Goal: Task Accomplishment & Management: Complete application form

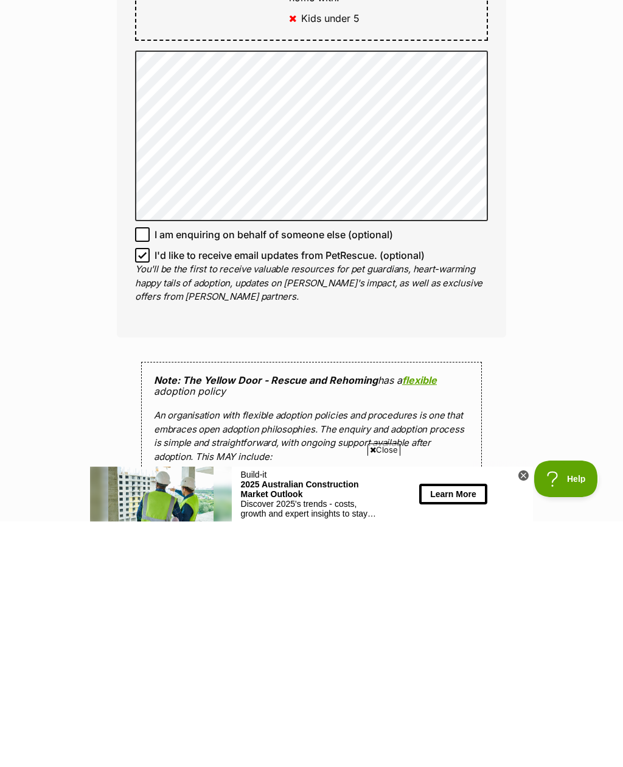
scroll to position [687, 0]
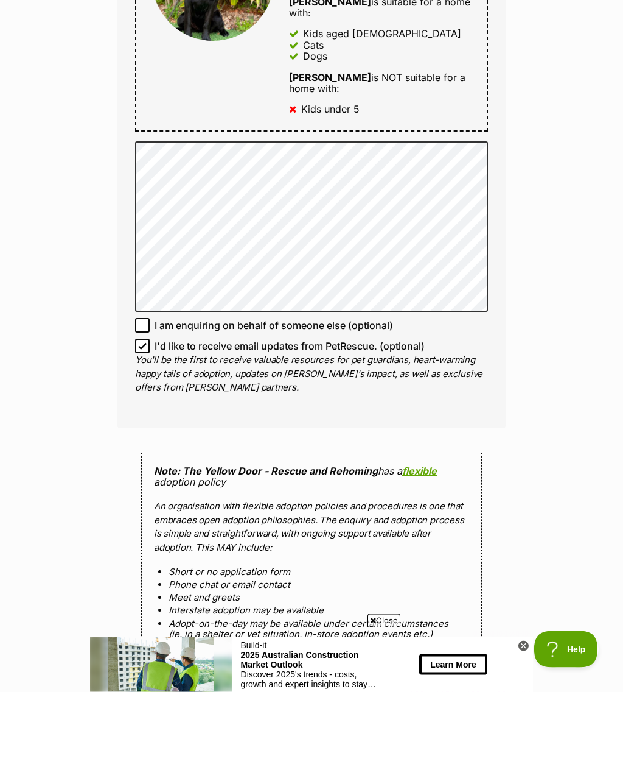
click at [147, 414] on input "I'd like to receive email updates from PetRescue. (optional)" at bounding box center [142, 421] width 15 height 15
checkbox input "false"
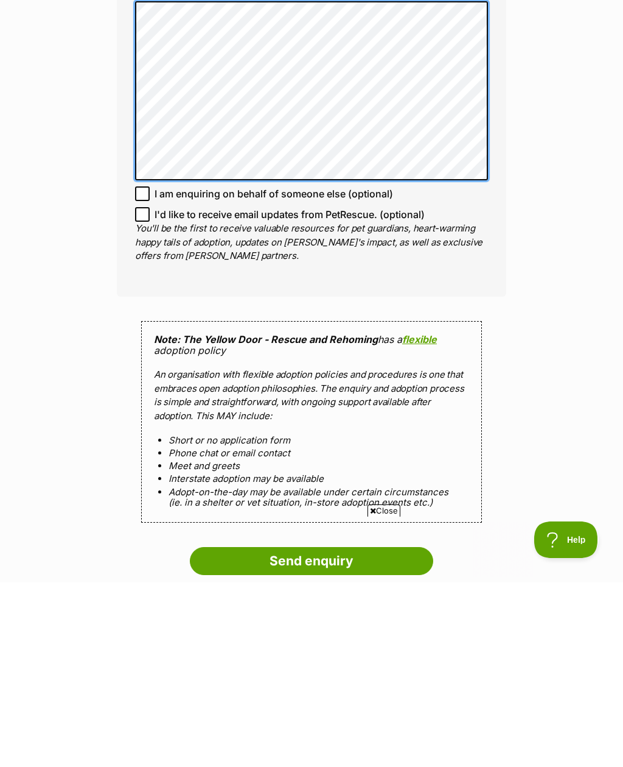
scroll to position [0, 0]
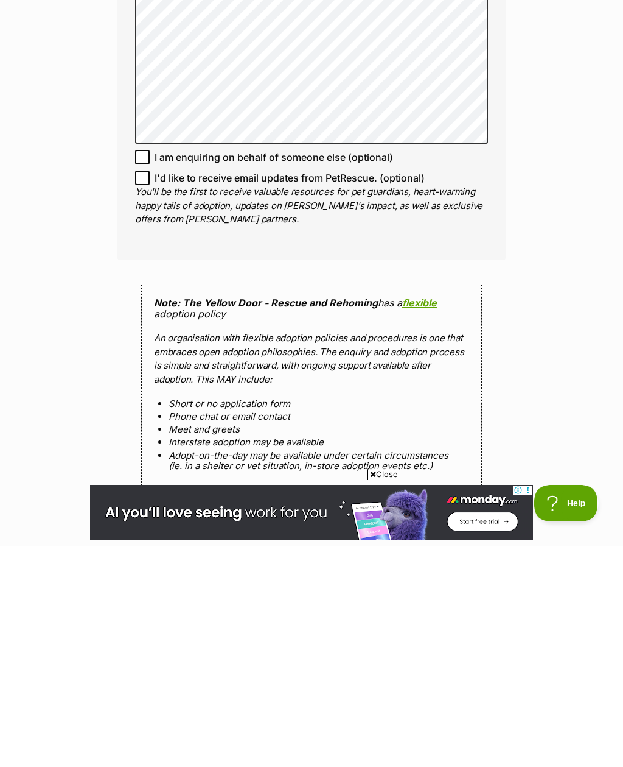
click at [312, 731] on input "Send enquiry" at bounding box center [312, 745] width 244 height 28
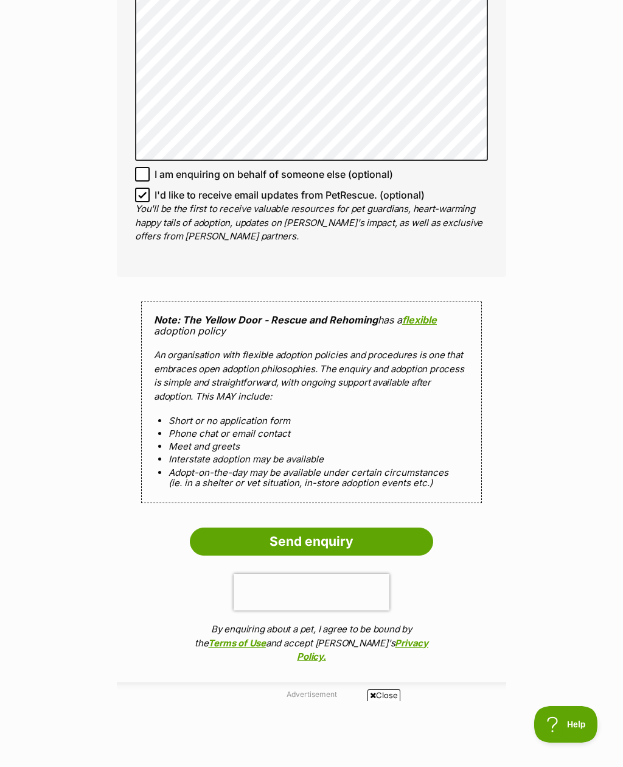
scroll to position [1023, 0]
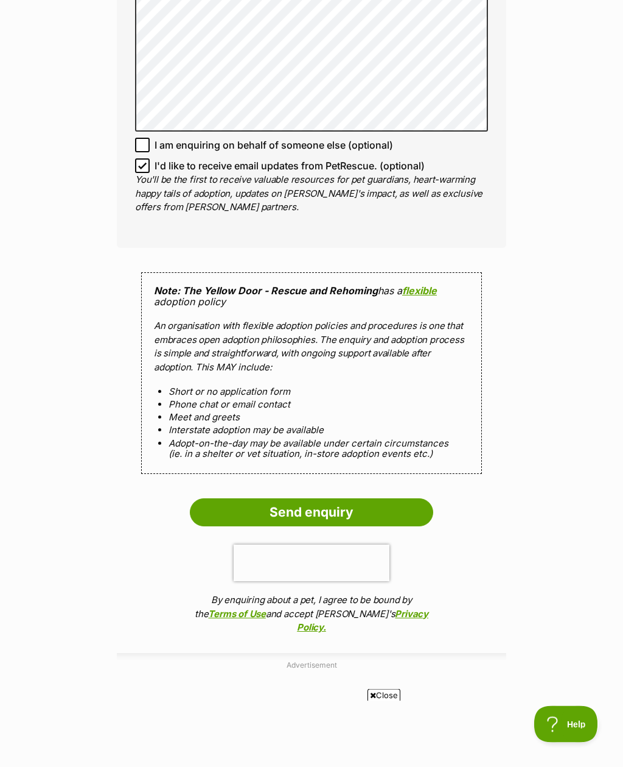
click at [300, 499] on input "Send enquiry" at bounding box center [312, 513] width 244 height 28
